Goal: Task Accomplishment & Management: Manage account settings

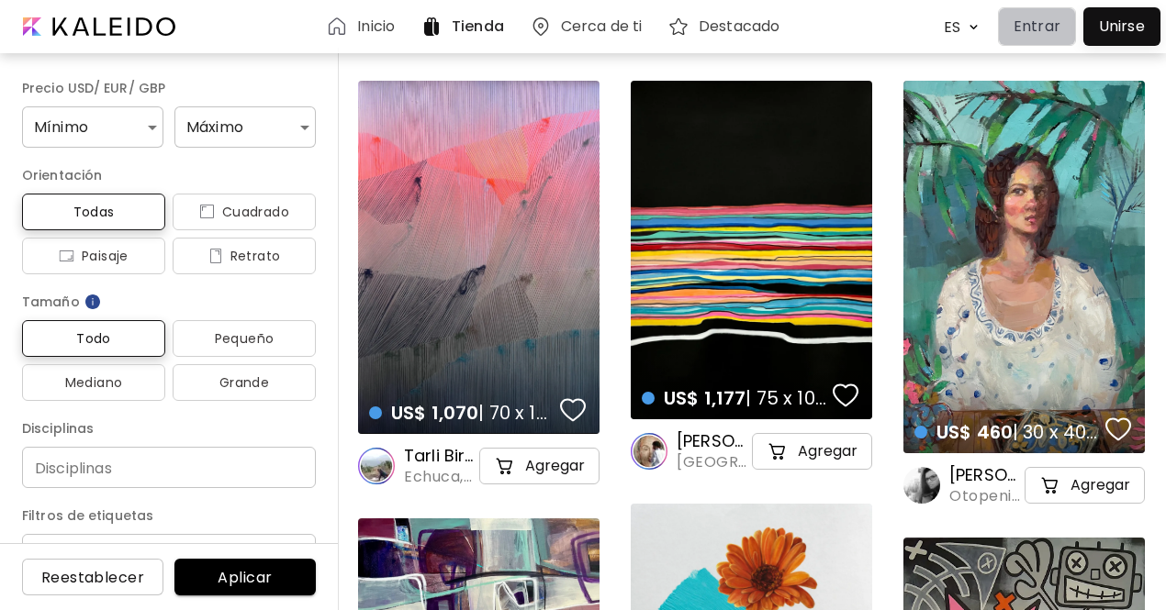
click at [1041, 32] on p "Entrar" at bounding box center [1036, 27] width 47 height 22
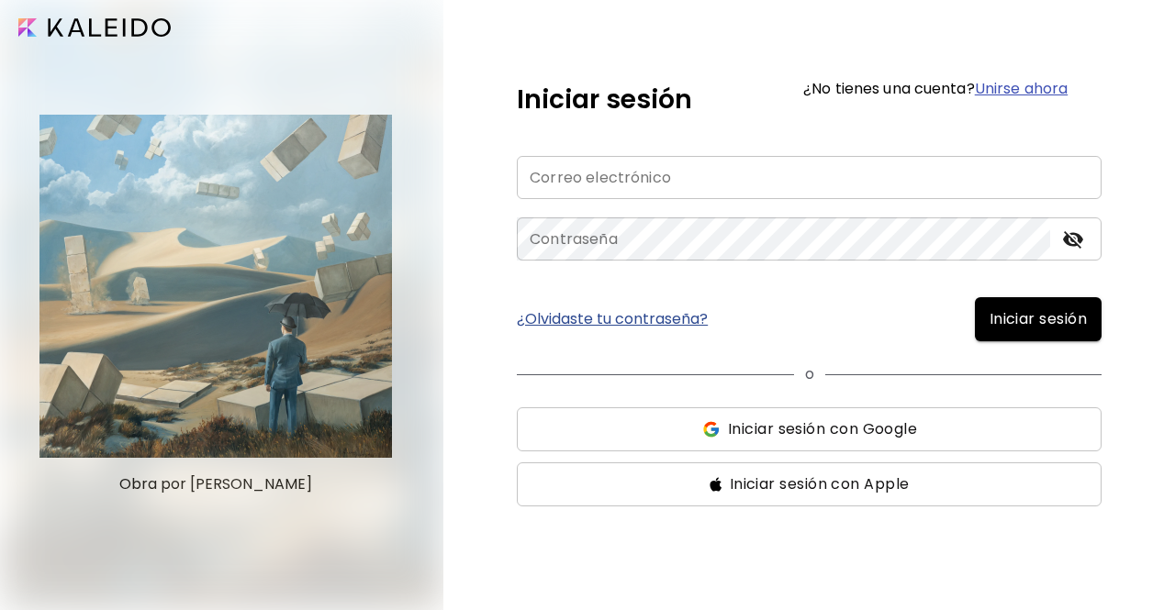
type input "**********"
click at [1042, 321] on span "Iniciar sesión" at bounding box center [1037, 319] width 97 height 22
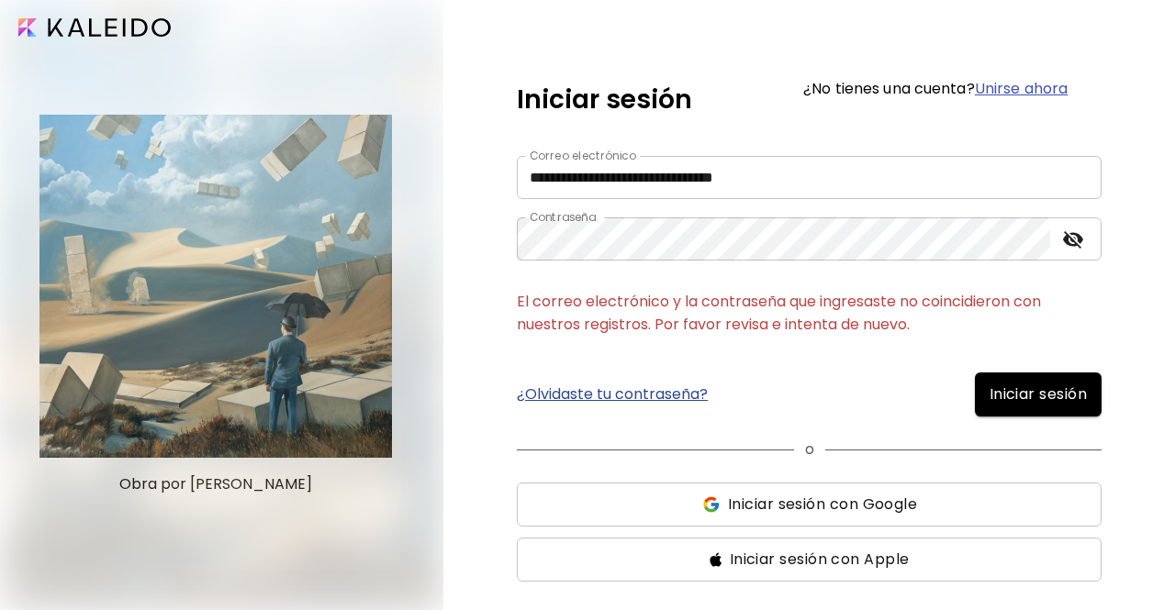
click at [1074, 238] on icon "toggle password visibility" at bounding box center [1073, 240] width 22 height 22
click at [885, 498] on span "Iniciar sesión con Google" at bounding box center [822, 505] width 189 height 22
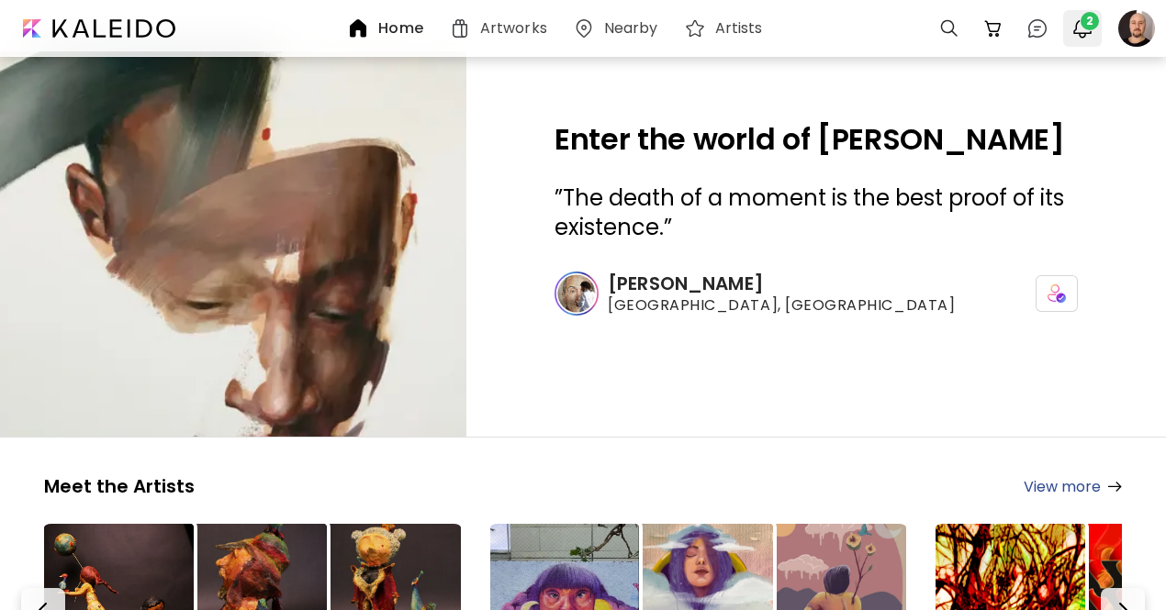
click at [1076, 33] on img "button" at bounding box center [1082, 28] width 22 height 22
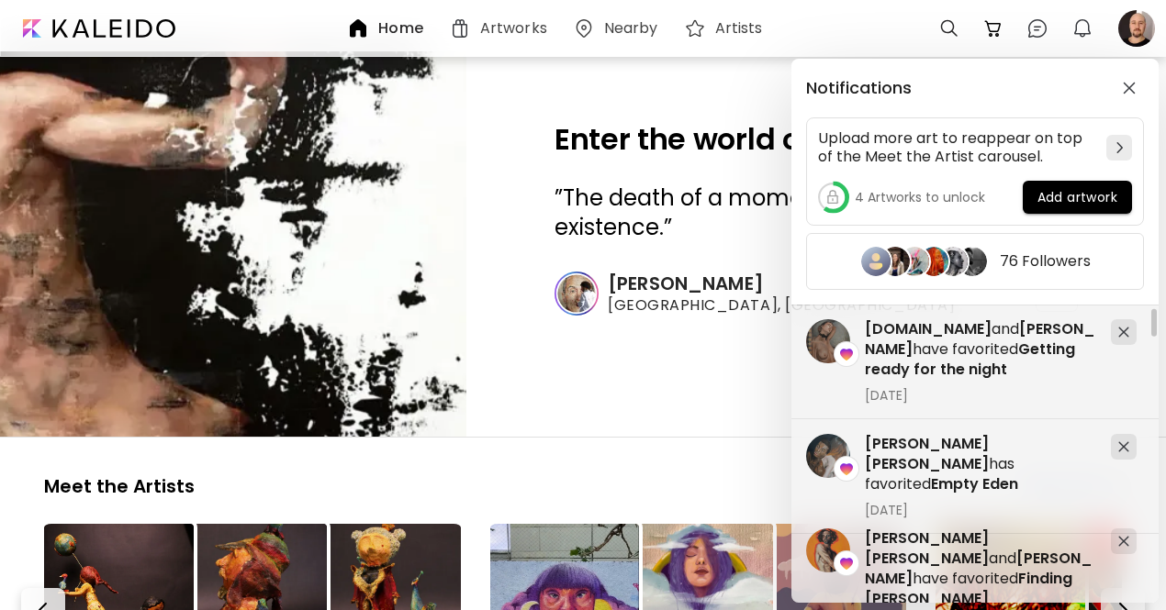
scroll to position [92, 0]
